Goal: Task Accomplishment & Management: Manage account settings

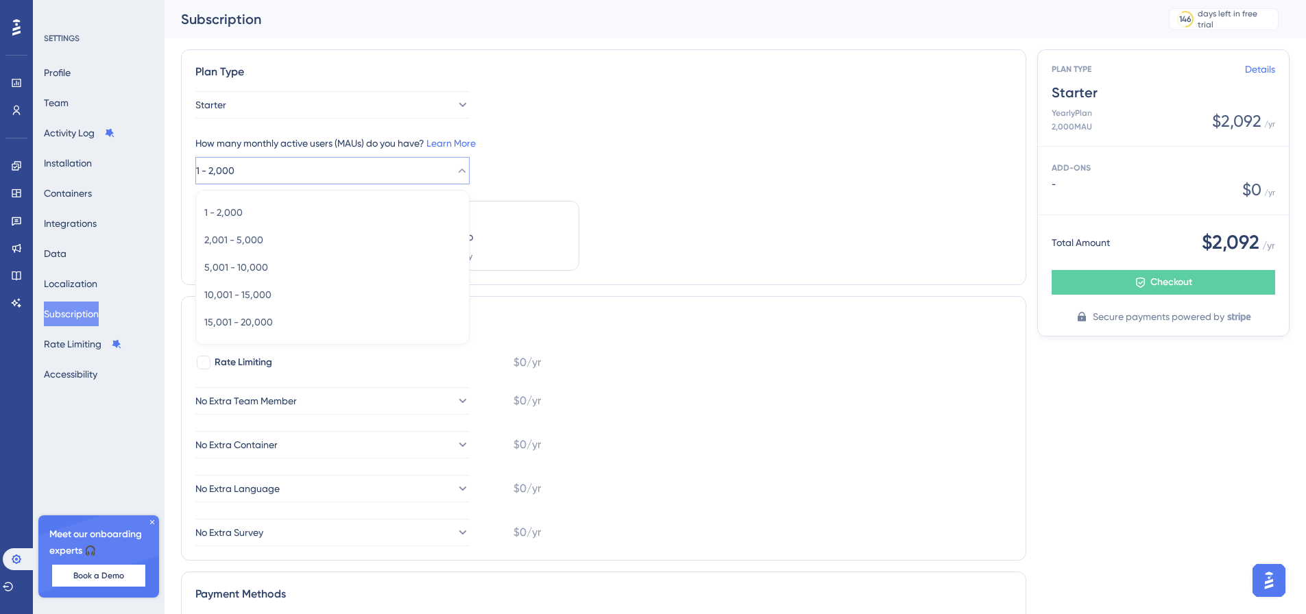
click at [324, 169] on button "1 - 2,000" at bounding box center [332, 170] width 274 height 27
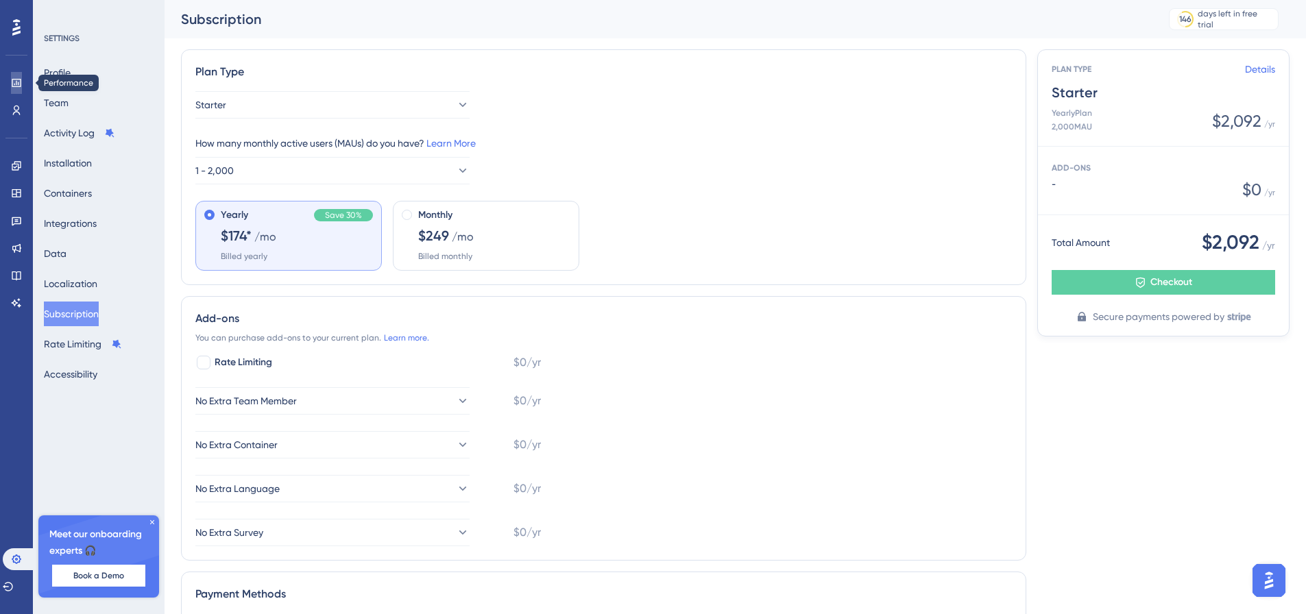
click at [18, 76] on link at bounding box center [16, 83] width 11 height 22
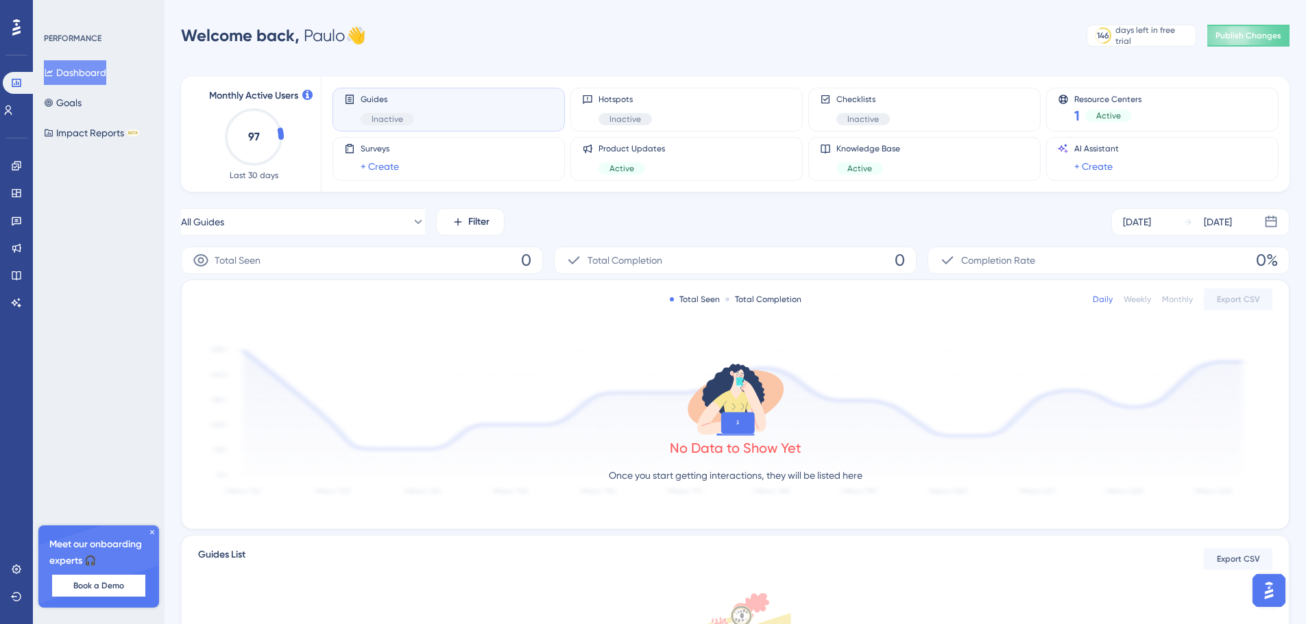
click at [387, 116] on span "Inactive" at bounding box center [387, 119] width 32 height 11
click at [448, 126] on div "Guides Inactive" at bounding box center [448, 110] width 232 height 44
click at [367, 116] on div "Inactive" at bounding box center [387, 119] width 53 height 12
click at [22, 169] on link at bounding box center [16, 166] width 11 height 22
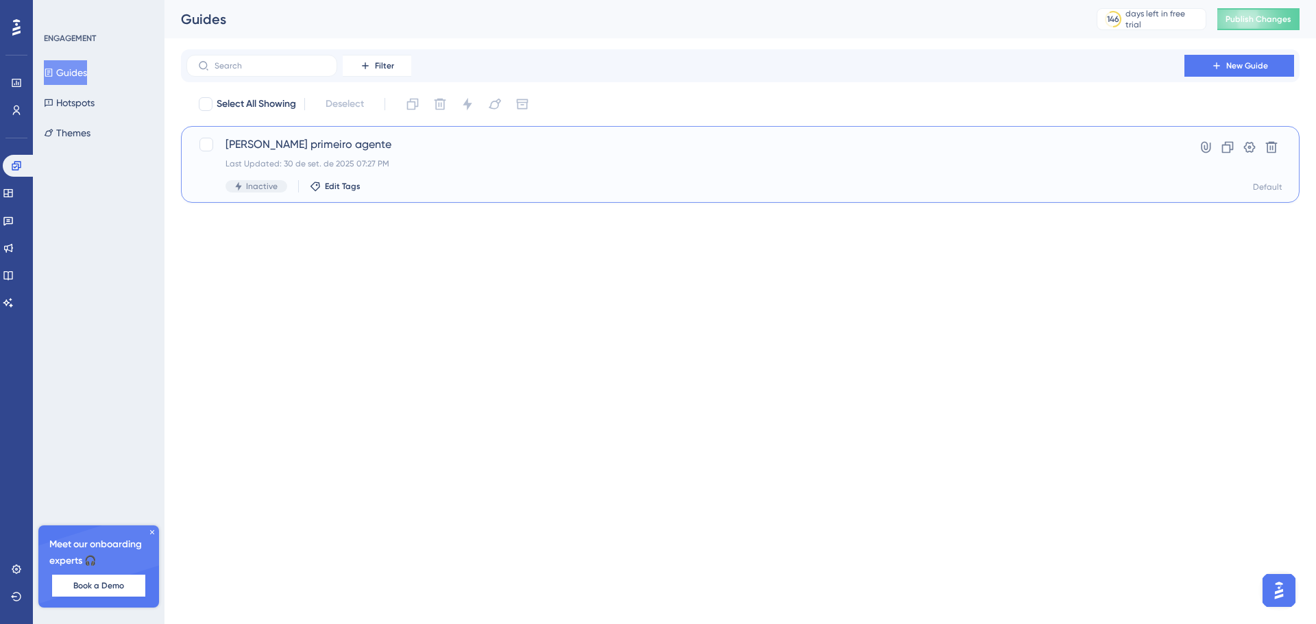
click at [236, 171] on div "Criar primeiro agente Last Updated: 30 de set. de 2025 07:27 PM Inactive Edit T…" at bounding box center [685, 164] width 920 height 56
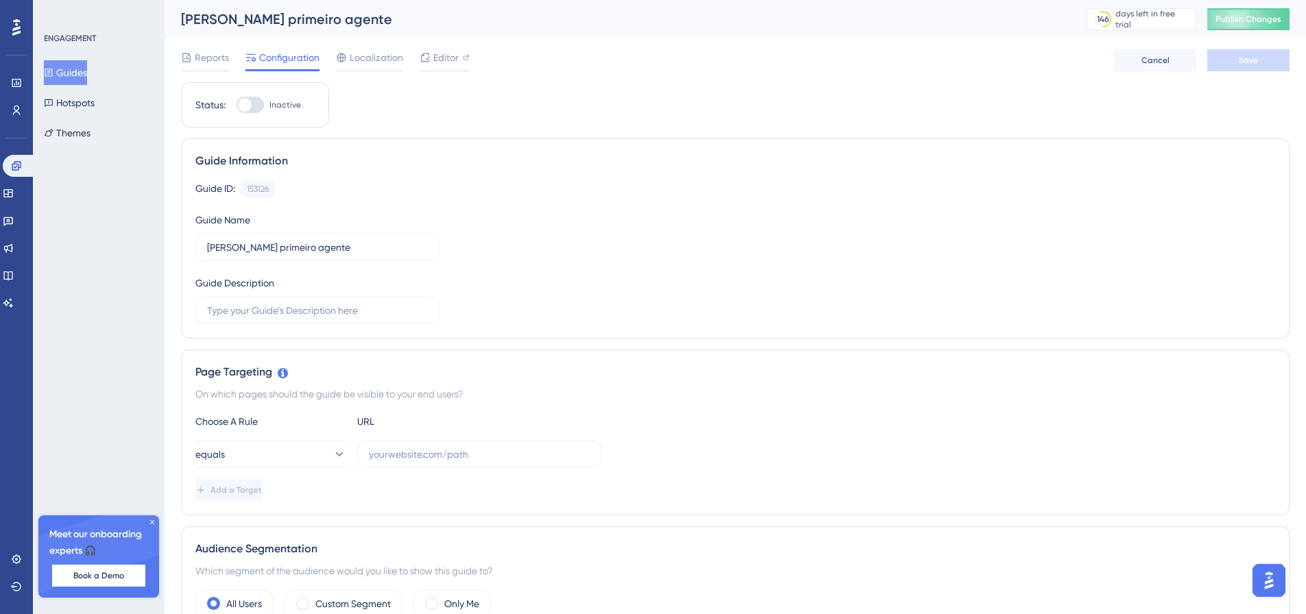
click at [259, 104] on div at bounding box center [249, 105] width 27 height 16
click at [236, 105] on input "Inactive" at bounding box center [236, 105] width 1 height 1
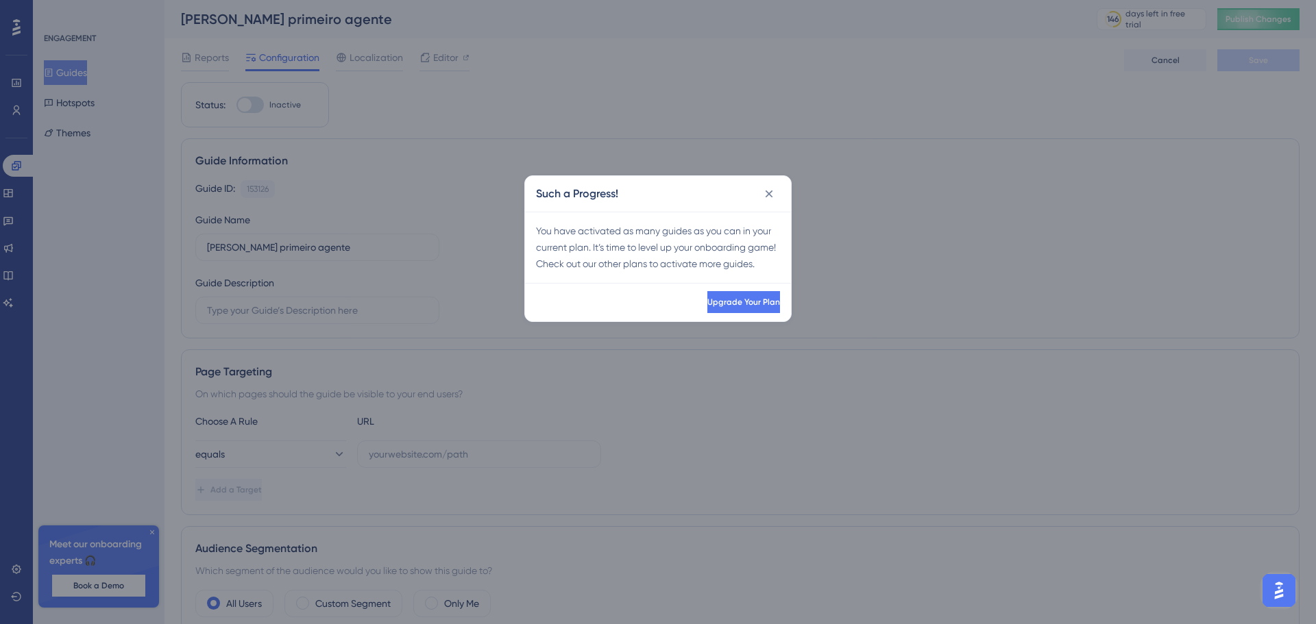
click at [774, 206] on div "Such a Progress!" at bounding box center [658, 194] width 266 height 36
click at [769, 198] on icon at bounding box center [769, 194] width 14 height 14
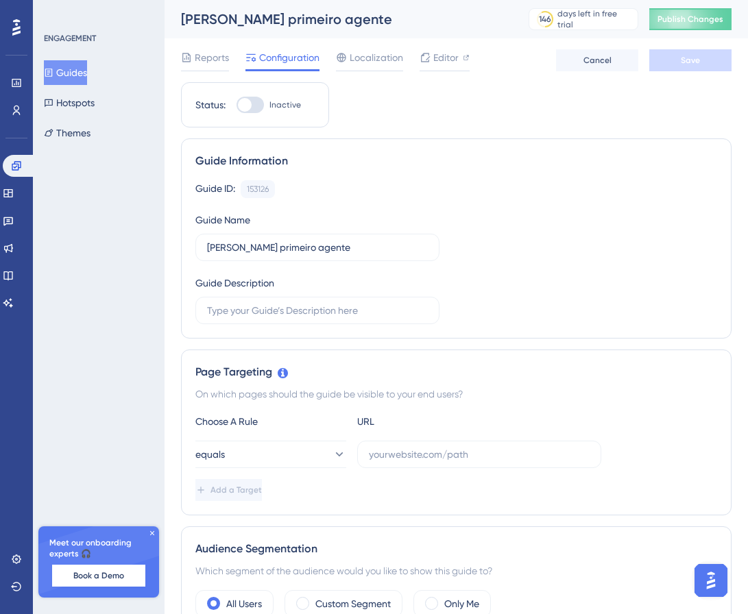
click at [253, 107] on div at bounding box center [249, 105] width 27 height 16
click at [236, 106] on input "Inactive" at bounding box center [236, 105] width 1 height 1
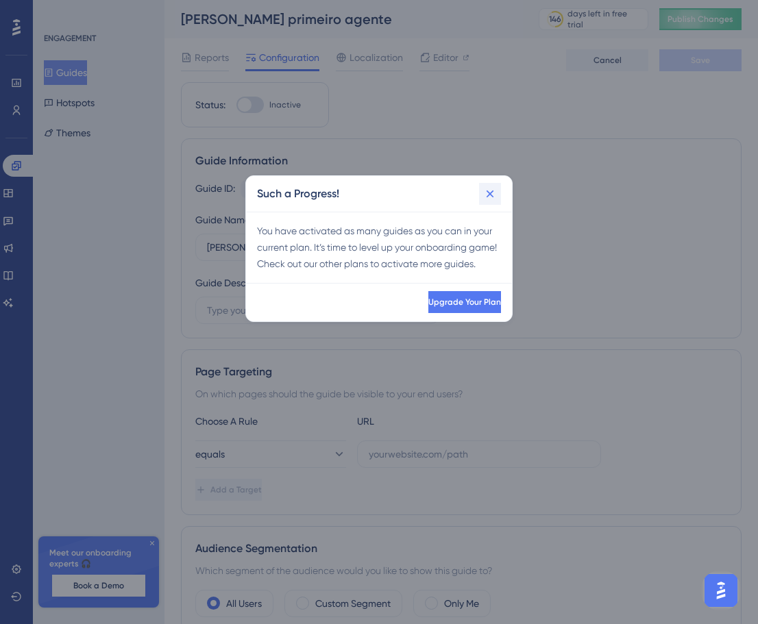
click at [488, 195] on icon at bounding box center [491, 194] width 8 height 8
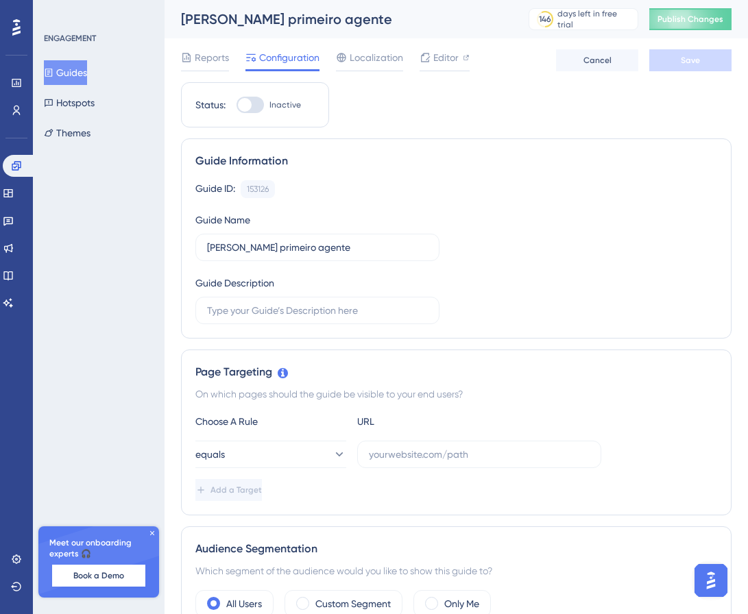
click at [265, 104] on label "Inactive" at bounding box center [268, 105] width 64 height 16
click at [236, 105] on input "Inactive" at bounding box center [236, 105] width 1 height 1
checkbox input "false"
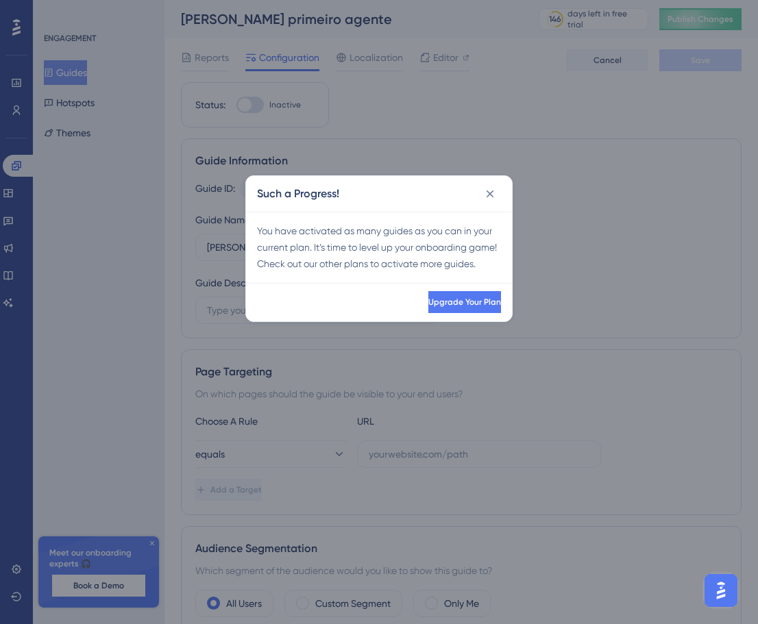
click at [496, 303] on div "Upgrade Your Plan" at bounding box center [379, 302] width 266 height 38
click at [476, 308] on span "Upgrade Your Plan" at bounding box center [464, 302] width 73 height 11
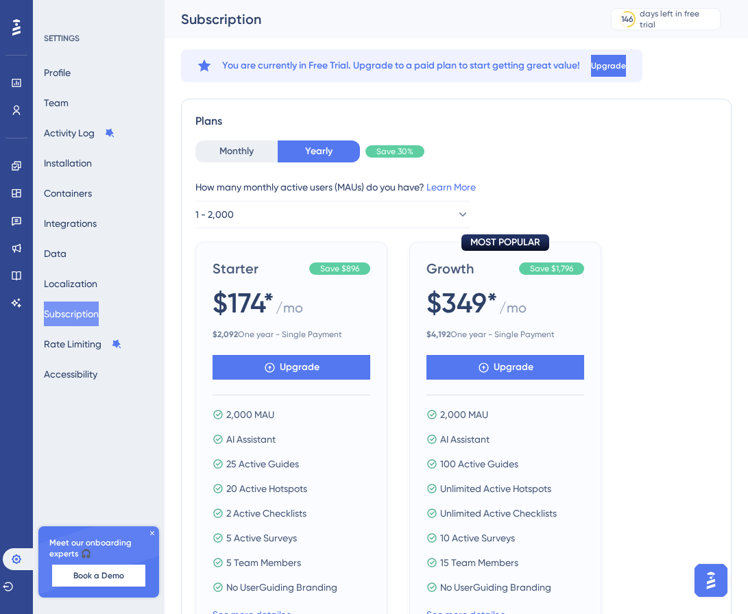
click at [718, 585] on img "Open AI Assistant Launcher" at bounding box center [710, 580] width 25 height 25
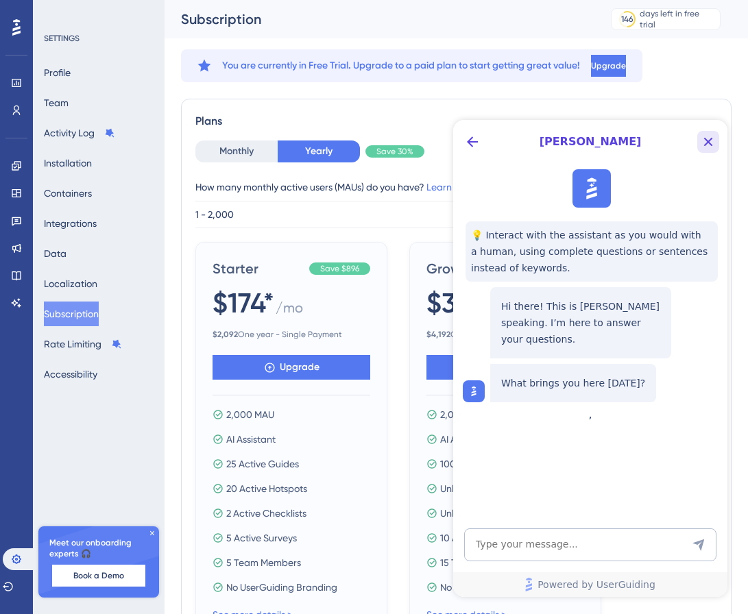
click at [707, 139] on icon "Close Button" at bounding box center [708, 142] width 16 height 16
